Goal: Contribute content: Add original content to the website for others to see

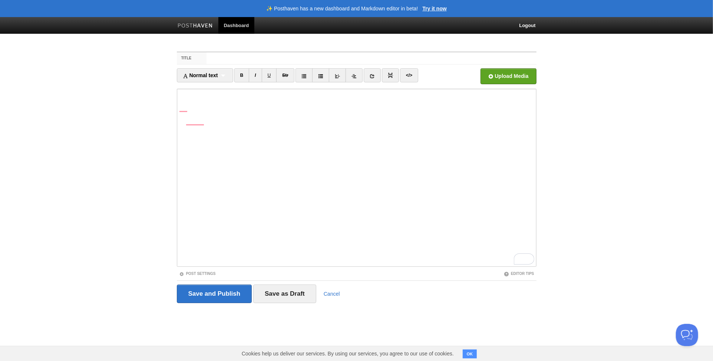
click at [178, 108] on iframe at bounding box center [357, 178] width 360 height 178
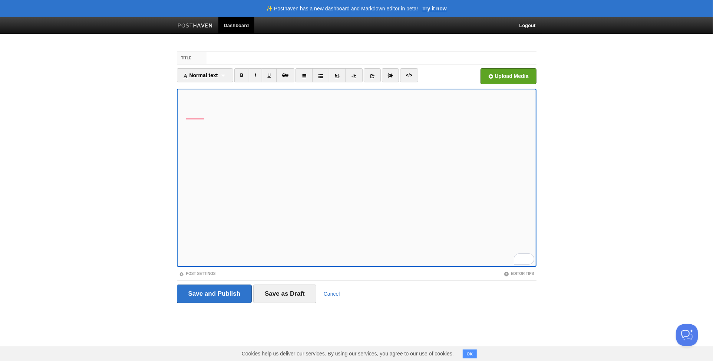
click at [179, 115] on iframe at bounding box center [357, 178] width 360 height 178
click at [235, 62] on input "Title" at bounding box center [371, 58] width 330 height 12
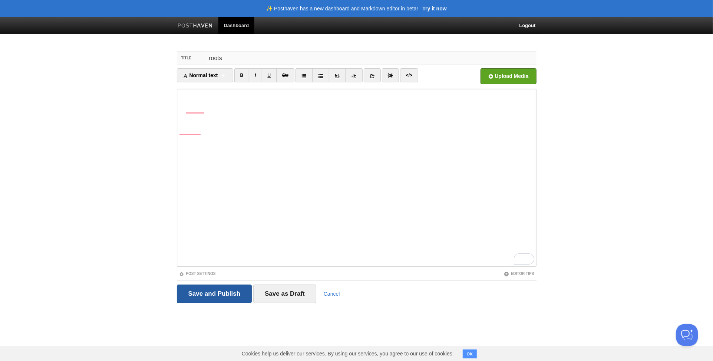
type input "roots"
click at [221, 288] on input "Save and Publish" at bounding box center [214, 293] width 75 height 19
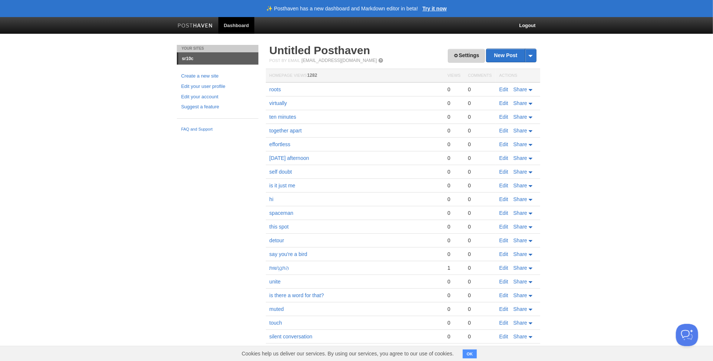
click at [457, 55] on link "Settings" at bounding box center [466, 56] width 37 height 14
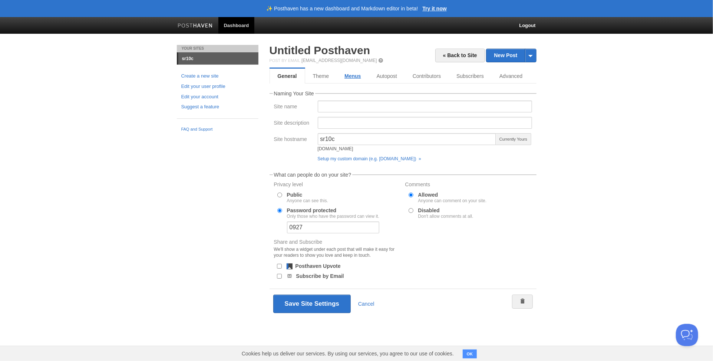
click at [350, 77] on link "Menus" at bounding box center [353, 76] width 32 height 15
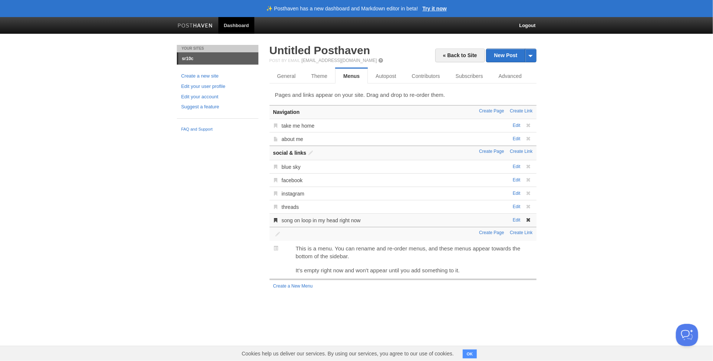
click at [439, 218] on div "Edit song on loop in my head right now [PERSON_NAME] song on loop in my head ri…" at bounding box center [403, 219] width 267 height 13
click at [514, 221] on div "Edit song on loop in my head right now [PERSON_NAME] song on loop in my head ri…" at bounding box center [403, 219] width 267 height 13
click at [519, 219] on link "Edit" at bounding box center [517, 219] width 8 height 5
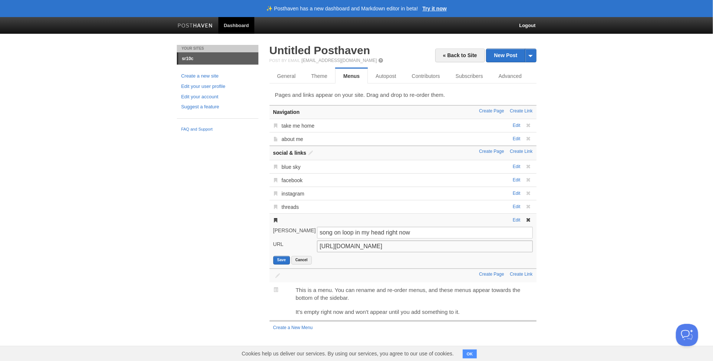
click at [404, 247] on input "[URL][DOMAIN_NAME]" at bounding box center [424, 246] width 215 height 12
paste input "O8WXFI_MSAI?si=TNyT8gAczhFxzHvr"
type input "[URL][DOMAIN_NAME]"
click at [283, 256] on button "Save" at bounding box center [281, 260] width 17 height 9
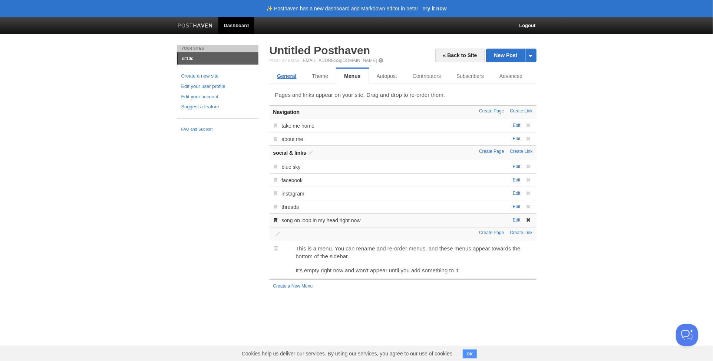
click at [282, 75] on link "General" at bounding box center [287, 76] width 35 height 15
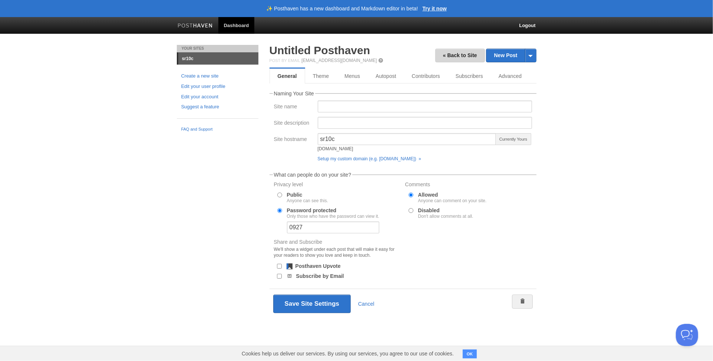
click at [457, 57] on link "« Back to Site" at bounding box center [460, 56] width 50 height 14
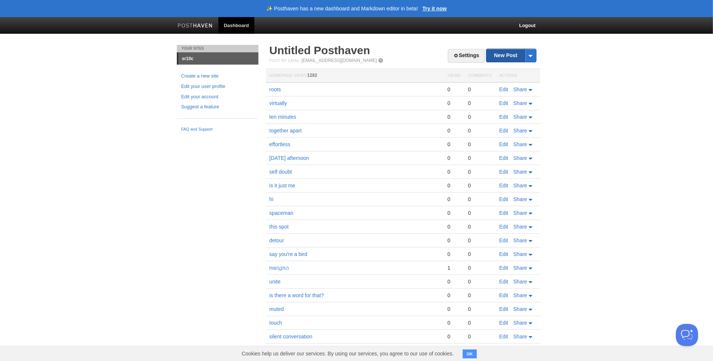
click at [508, 54] on link "New Post" at bounding box center [510, 55] width 49 height 13
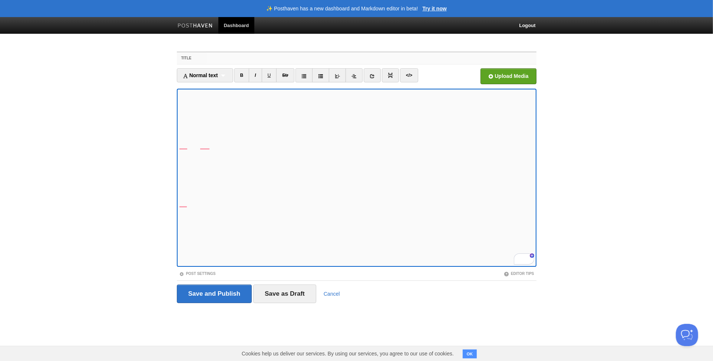
click at [226, 57] on input "Title" at bounding box center [371, 58] width 330 height 12
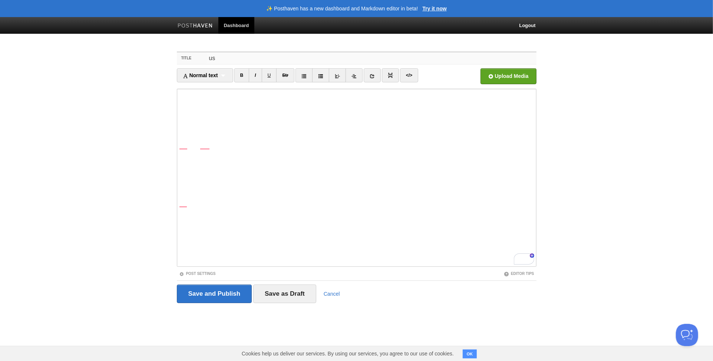
type input "u"
type input "labels"
click at [209, 290] on input "Save and Publish" at bounding box center [214, 293] width 75 height 19
